Goal: Navigation & Orientation: Find specific page/section

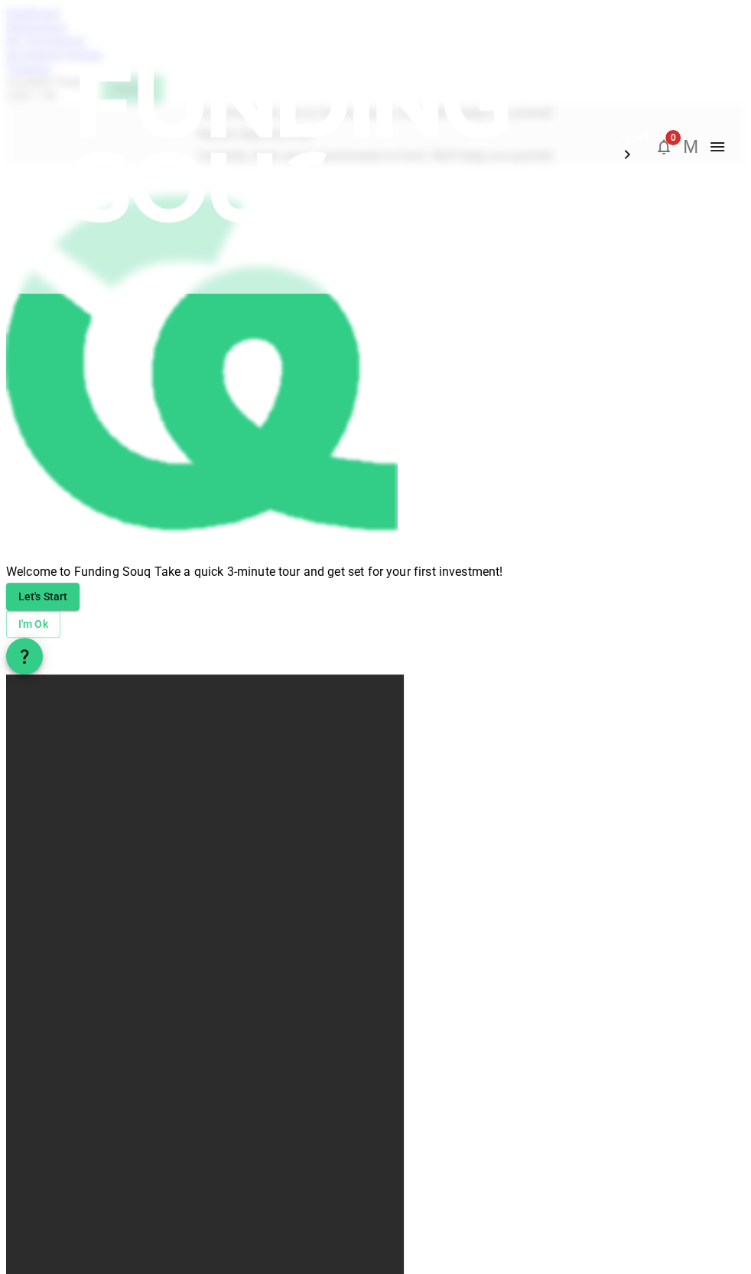
click at [48, 60] on img at bounding box center [293, 145] width 551 height 291
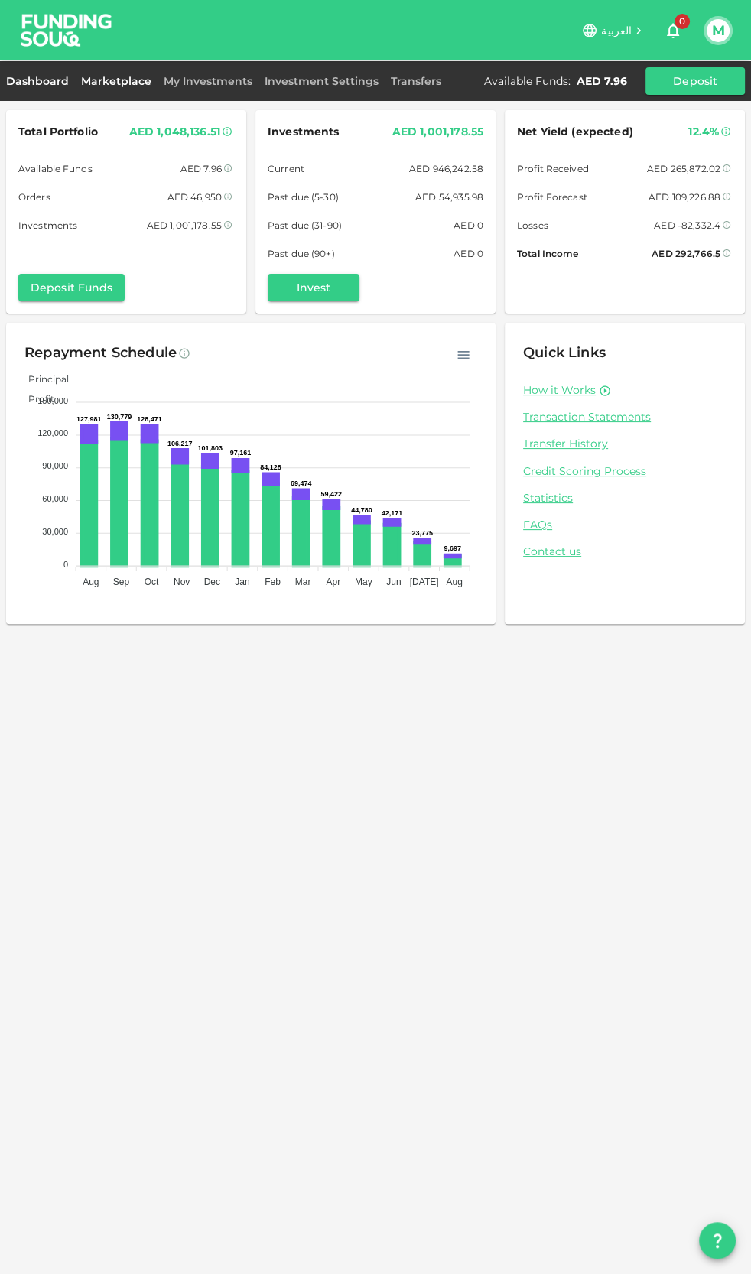
click at [115, 81] on link "Marketplace" at bounding box center [116, 81] width 83 height 14
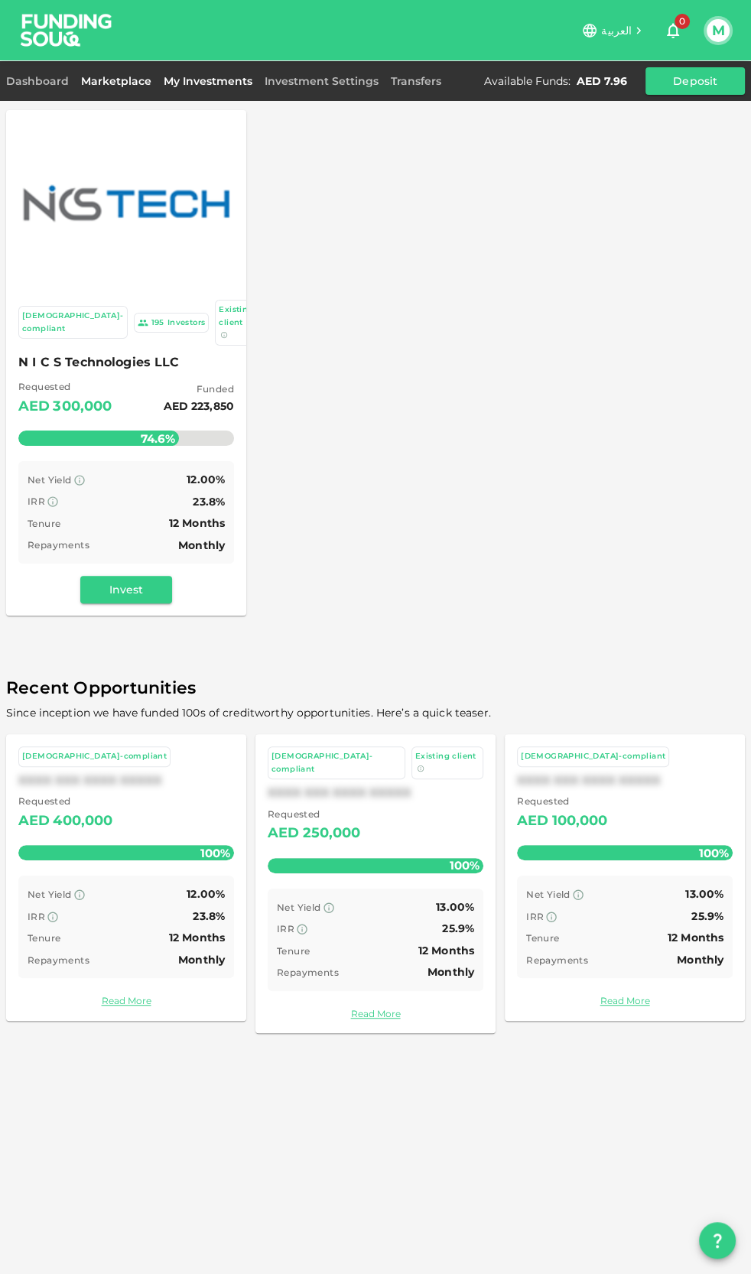
click at [175, 83] on link "My Investments" at bounding box center [208, 81] width 101 height 14
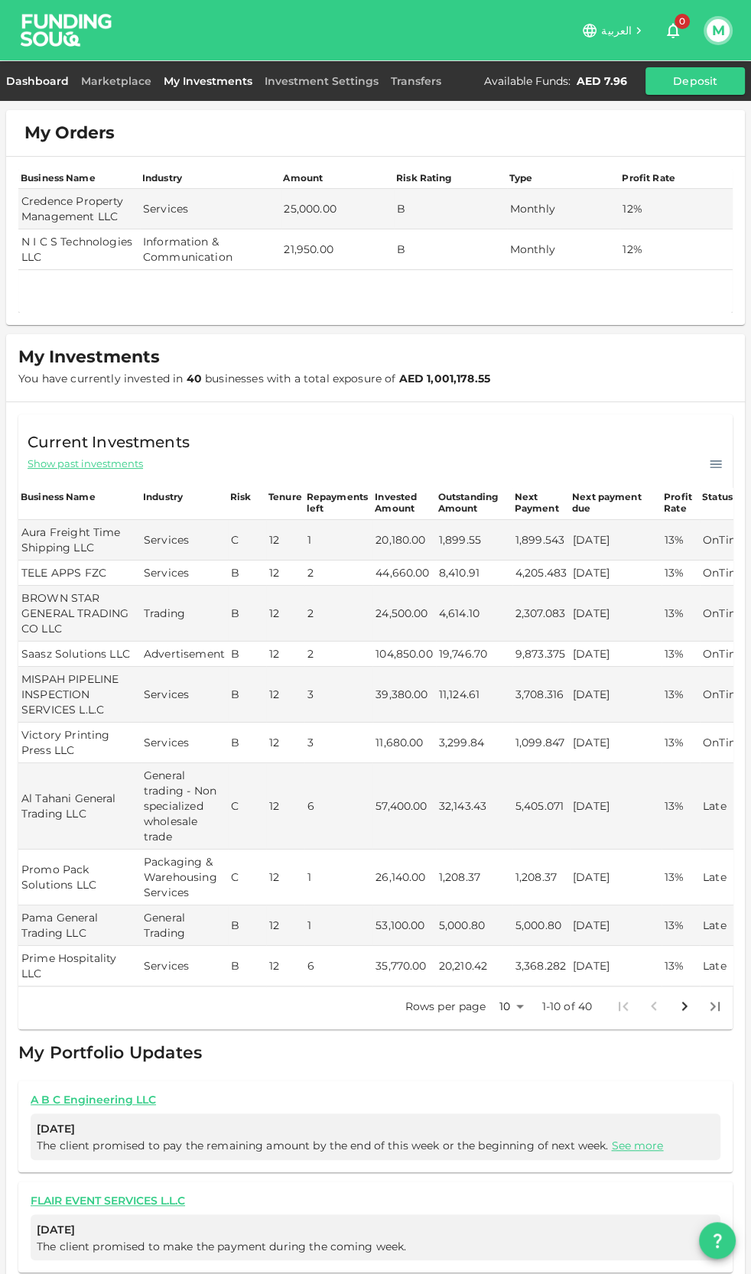
click at [62, 79] on link "Dashboard" at bounding box center [40, 81] width 69 height 14
